Goal: Task Accomplishment & Management: Manage account settings

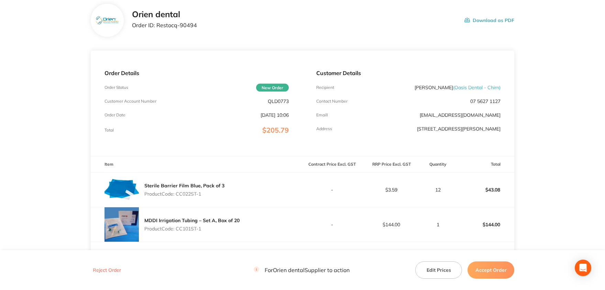
scroll to position [38, 0]
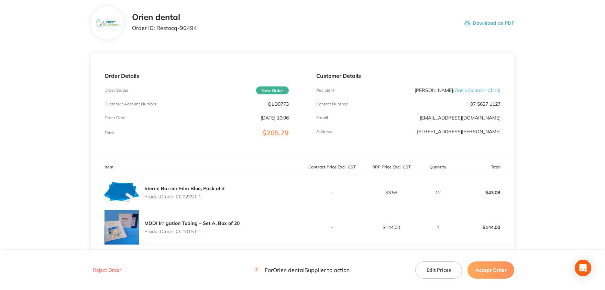
drag, startPoint x: 204, startPoint y: 196, endPoint x: 178, endPoint y: 195, distance: 26.2
click at [178, 195] on p "Product Code: CC022ST-1" at bounding box center [184, 197] width 80 height 6
copy p "CC022ST-1"
drag, startPoint x: 203, startPoint y: 230, endPoint x: 176, endPoint y: 231, distance: 27.2
click at [176, 231] on p "Product Code: CC101ST-1" at bounding box center [191, 231] width 95 height 6
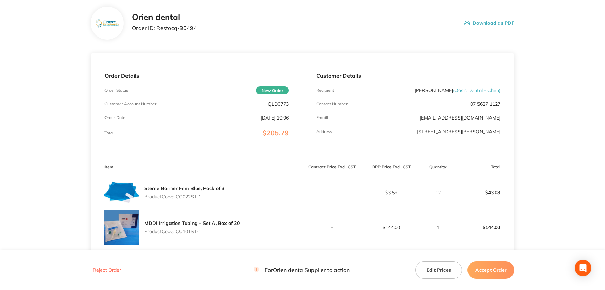
copy p "CC101ST-1"
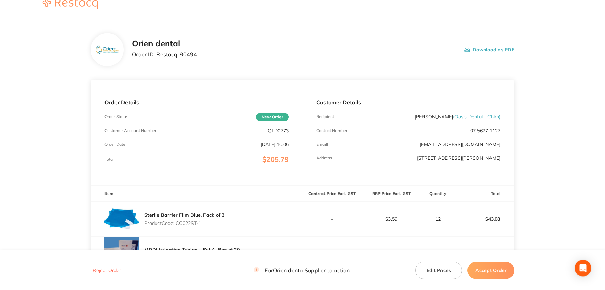
scroll to position [9, 0]
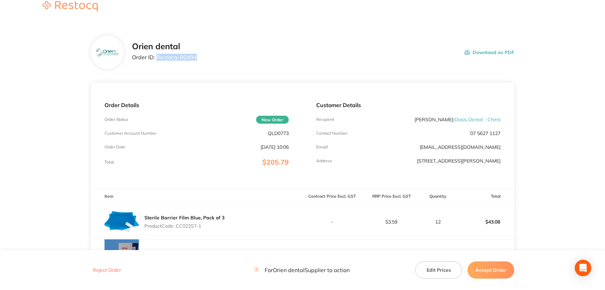
drag, startPoint x: 195, startPoint y: 57, endPoint x: 157, endPoint y: 56, distance: 37.9
click at [157, 56] on p "Order ID: Restocq- 90494" at bounding box center [164, 57] width 65 height 6
copy p "Restocq- 90494"
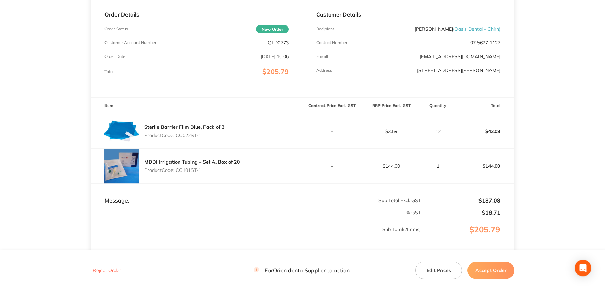
scroll to position [122, 0]
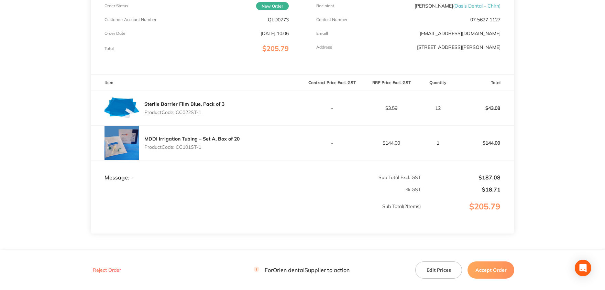
click at [496, 272] on button "Accept Order" at bounding box center [491, 269] width 47 height 17
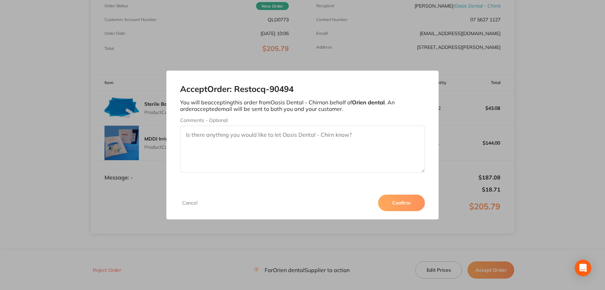
click at [404, 201] on button "Confirm" at bounding box center [401, 202] width 47 height 17
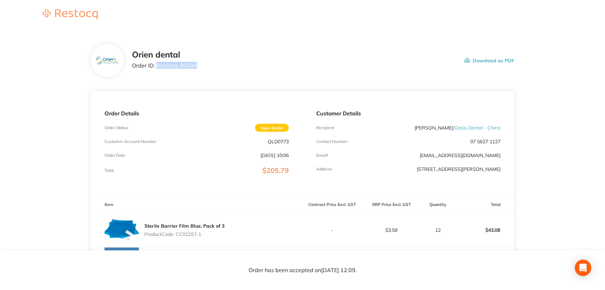
scroll to position [0, 0]
